Goal: Transaction & Acquisition: Purchase product/service

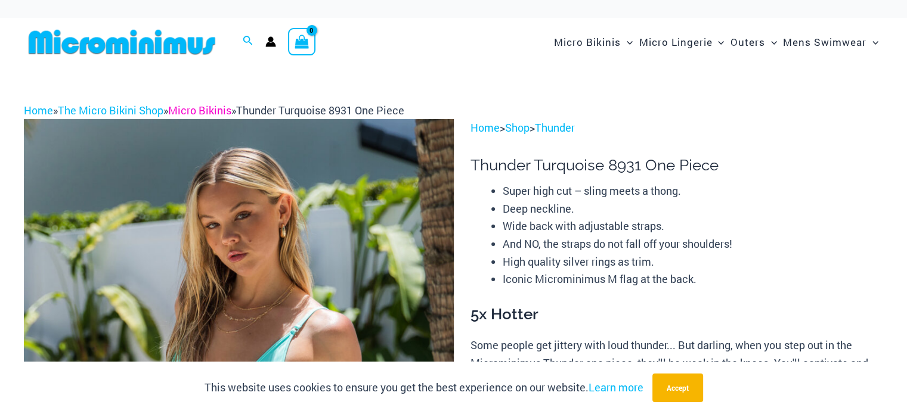
click at [184, 109] on link "Micro Bikinis" at bounding box center [199, 110] width 63 height 14
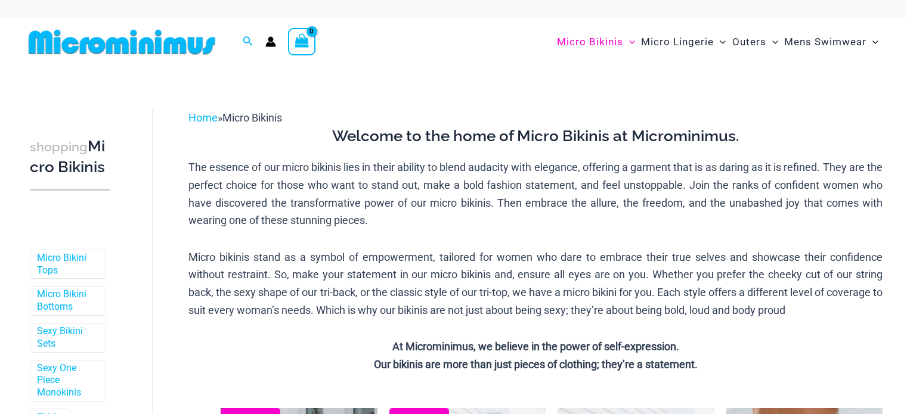
scroll to position [481, 0]
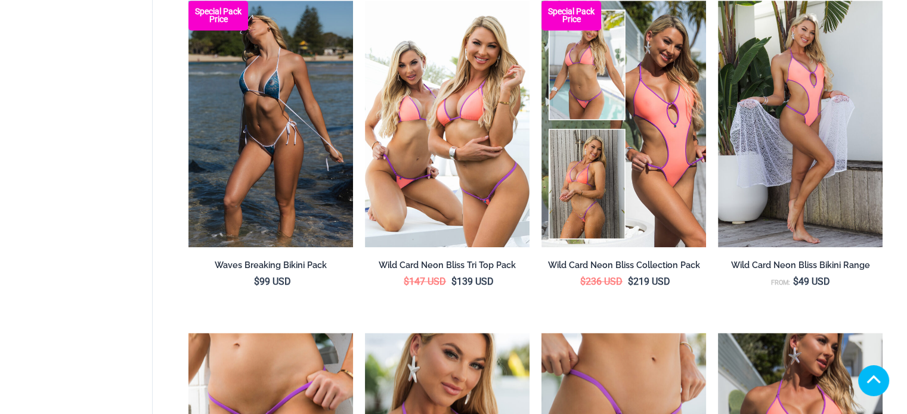
drag, startPoint x: 134, startPoint y: 224, endPoint x: 146, endPoint y: 65, distance: 159.0
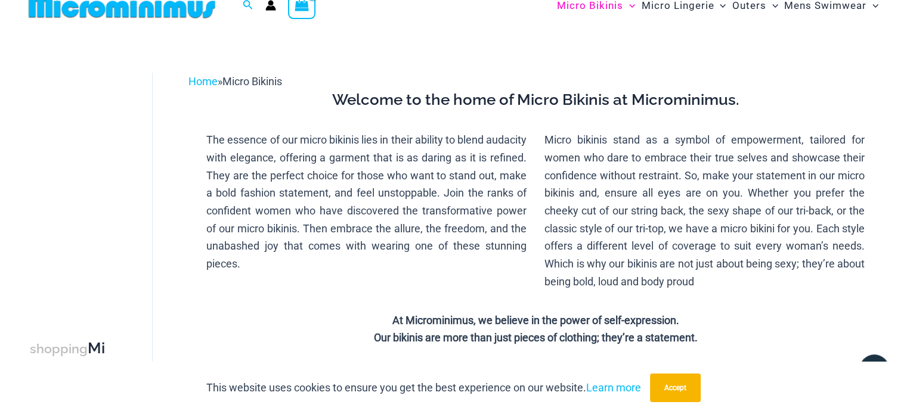
scroll to position [0, 0]
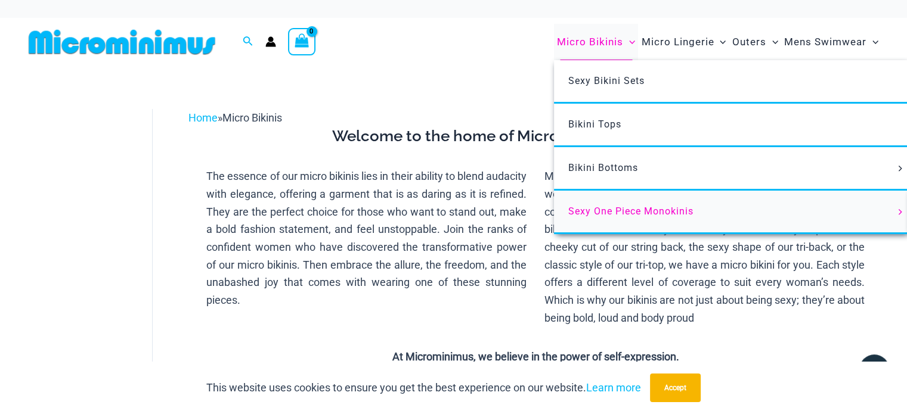
click at [630, 207] on span "Sexy One Piece Monokinis" at bounding box center [630, 211] width 125 height 11
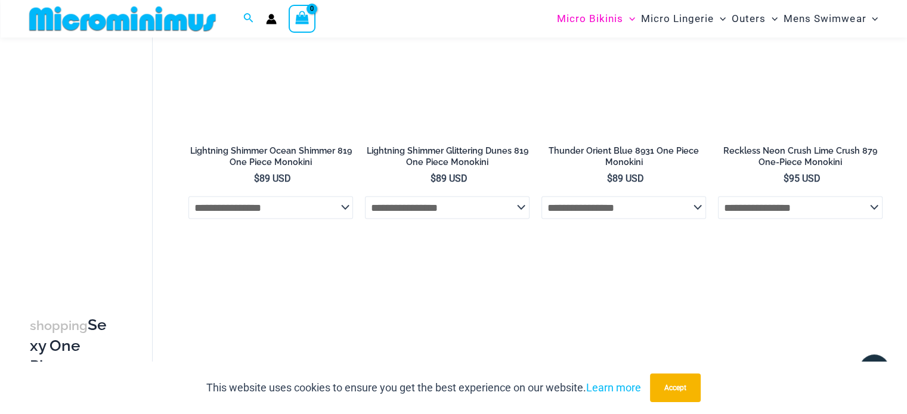
scroll to position [2076, 0]
